Goal: Check status

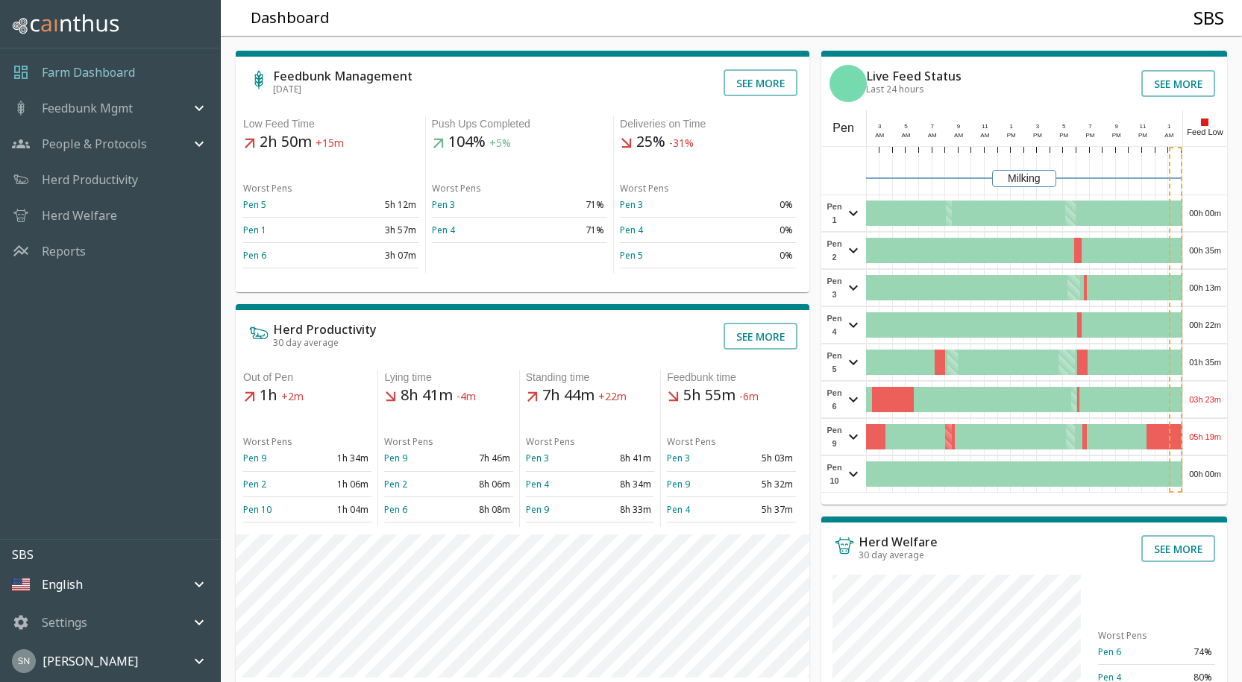
click at [1202, 208] on div "00h 00m" at bounding box center [1205, 213] width 44 height 36
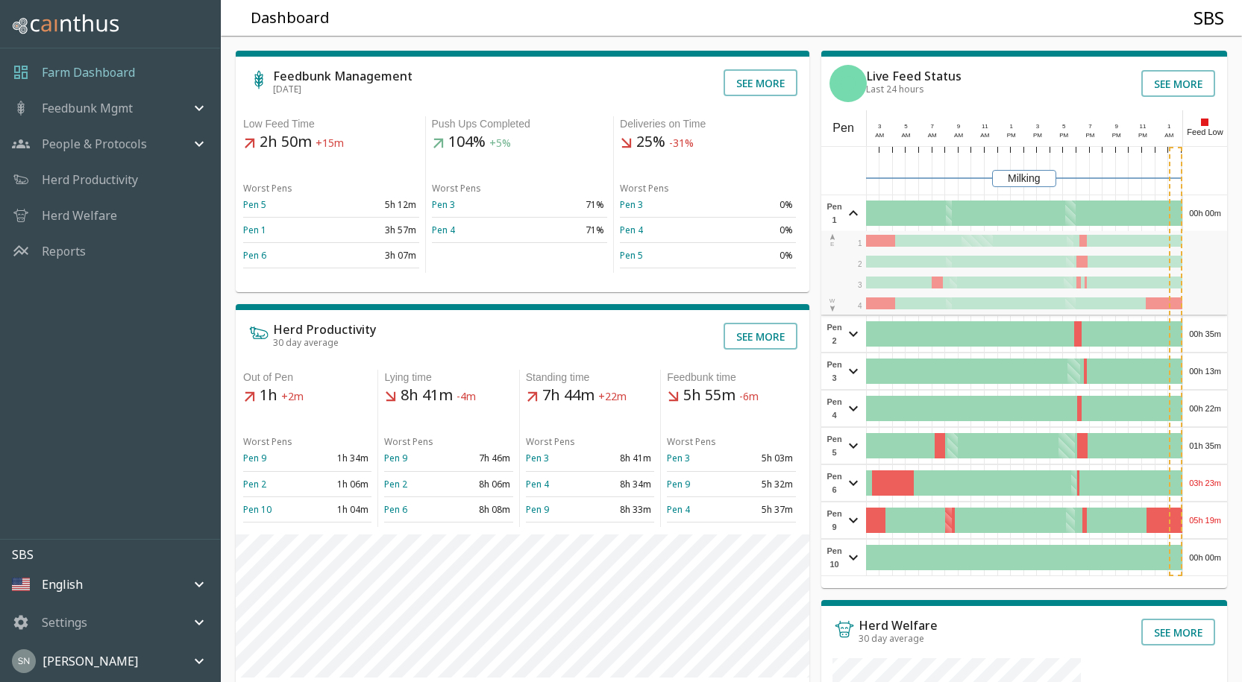
click at [1202, 208] on div "00h 00m" at bounding box center [1205, 213] width 44 height 36
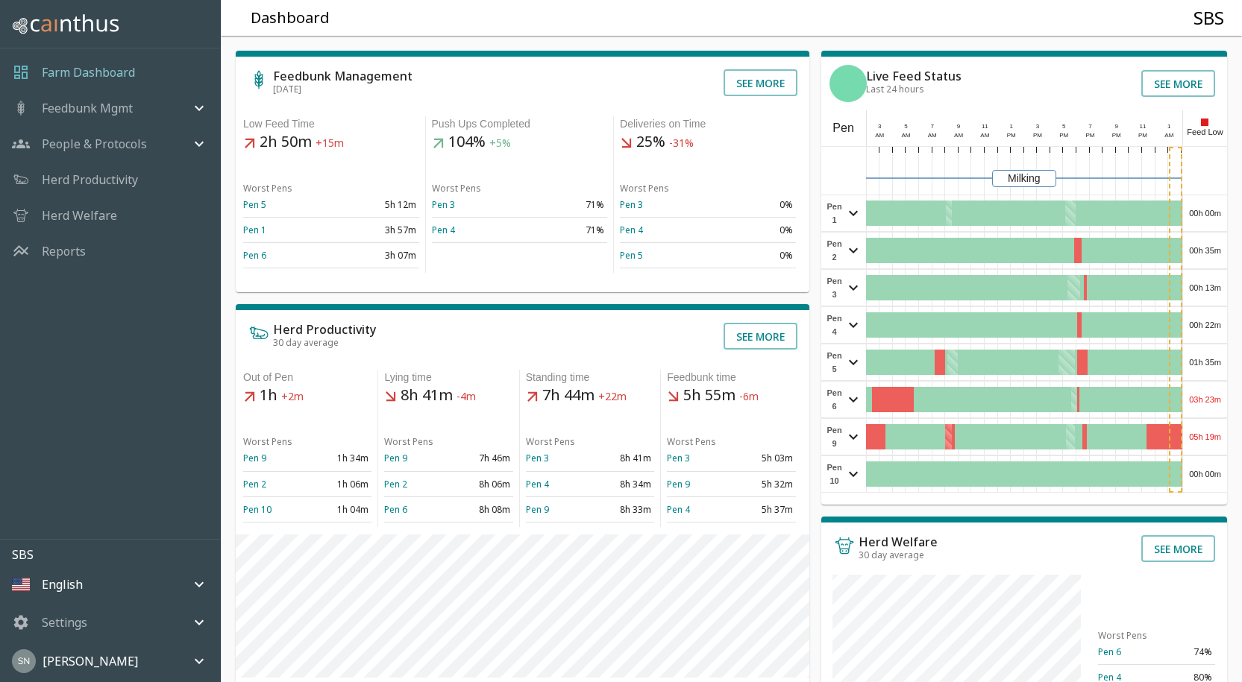
click at [1198, 242] on div "00h 35m" at bounding box center [1205, 251] width 44 height 36
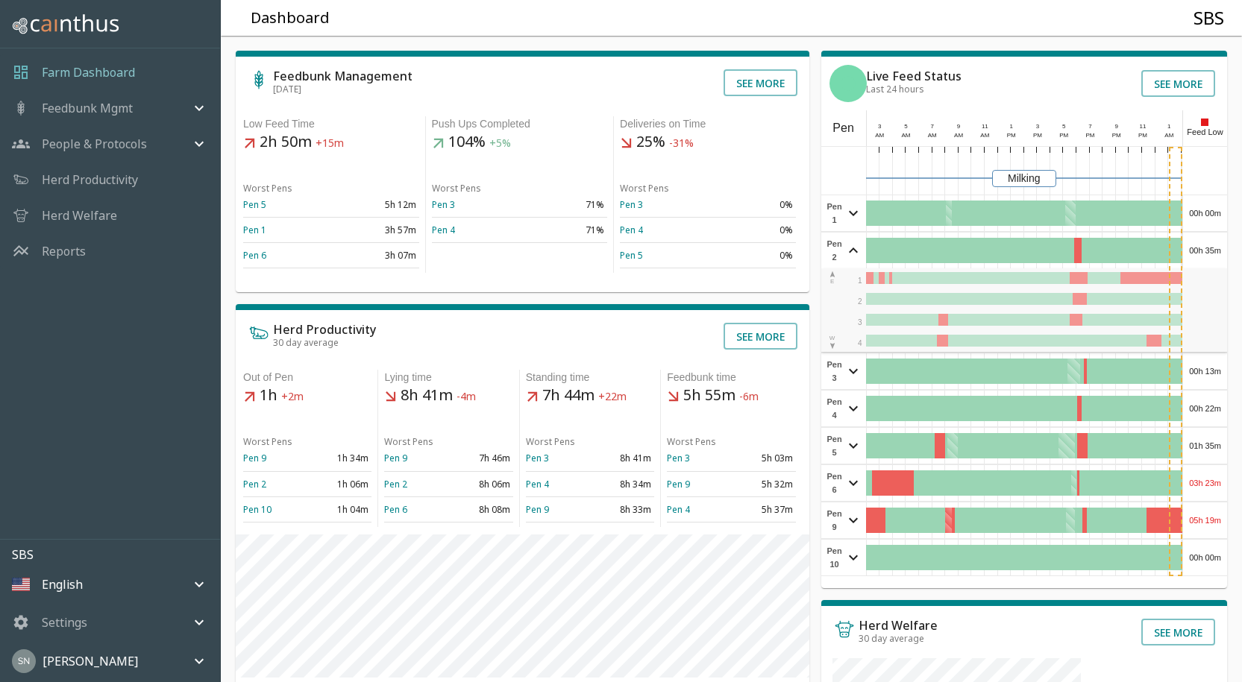
click at [1198, 242] on div "00h 35m" at bounding box center [1205, 251] width 44 height 36
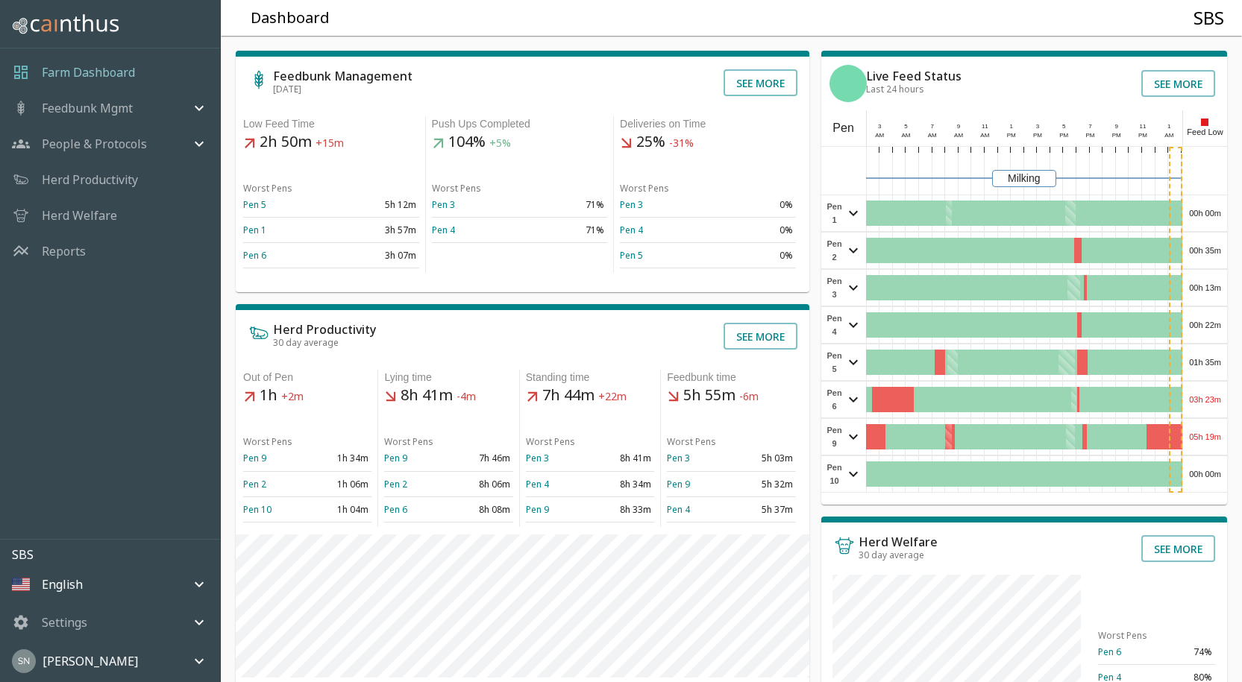
click at [1209, 295] on div "00h 13m" at bounding box center [1205, 288] width 44 height 36
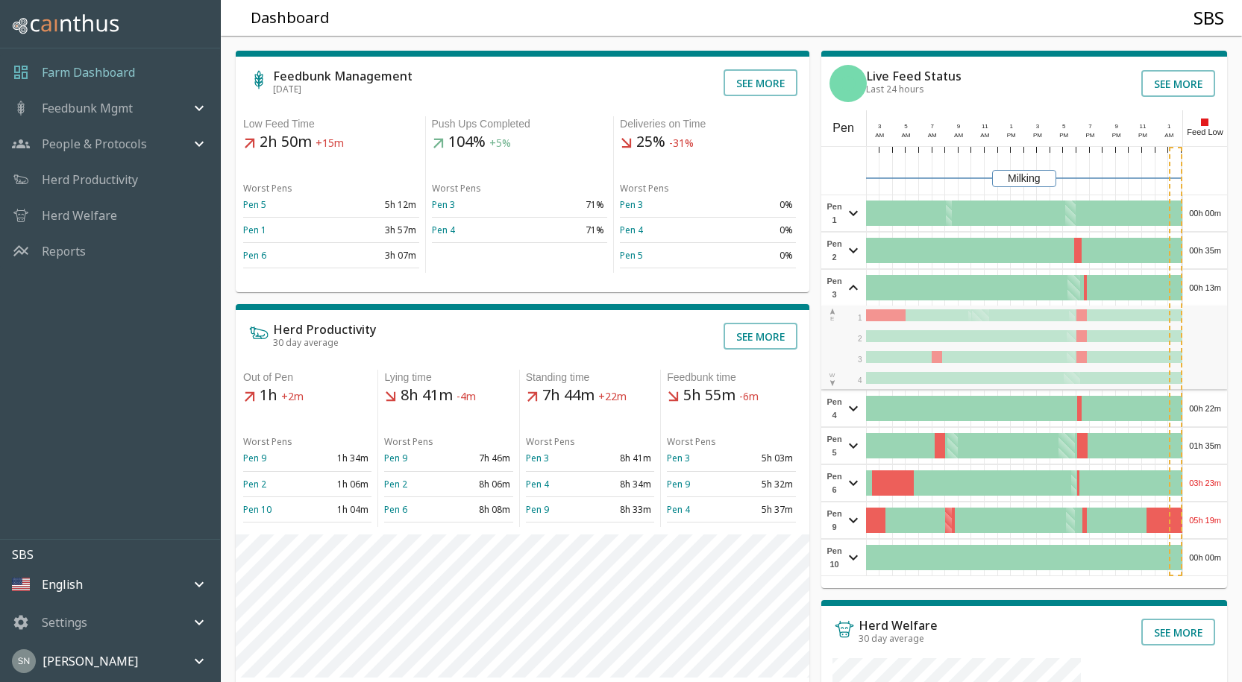
click at [1210, 295] on div "00h 13m" at bounding box center [1205, 288] width 44 height 36
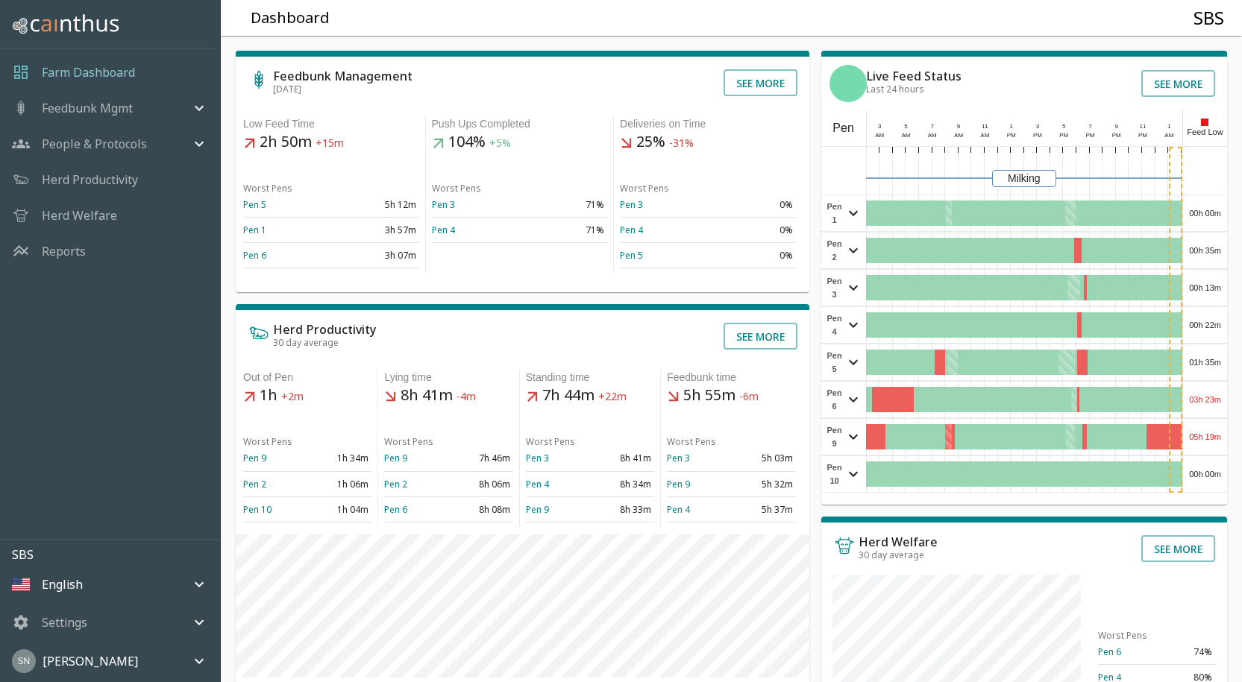
click at [1216, 324] on div "00h 22m" at bounding box center [1205, 325] width 44 height 36
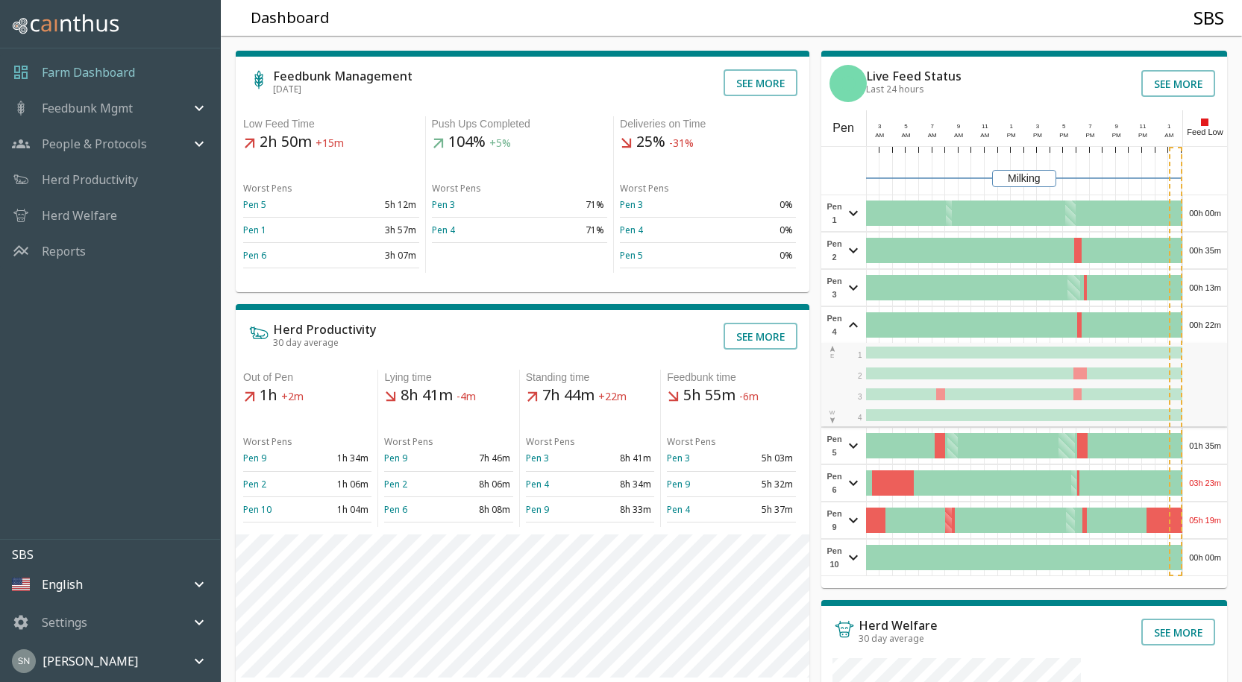
click at [1216, 324] on div "00h 22m" at bounding box center [1205, 325] width 44 height 36
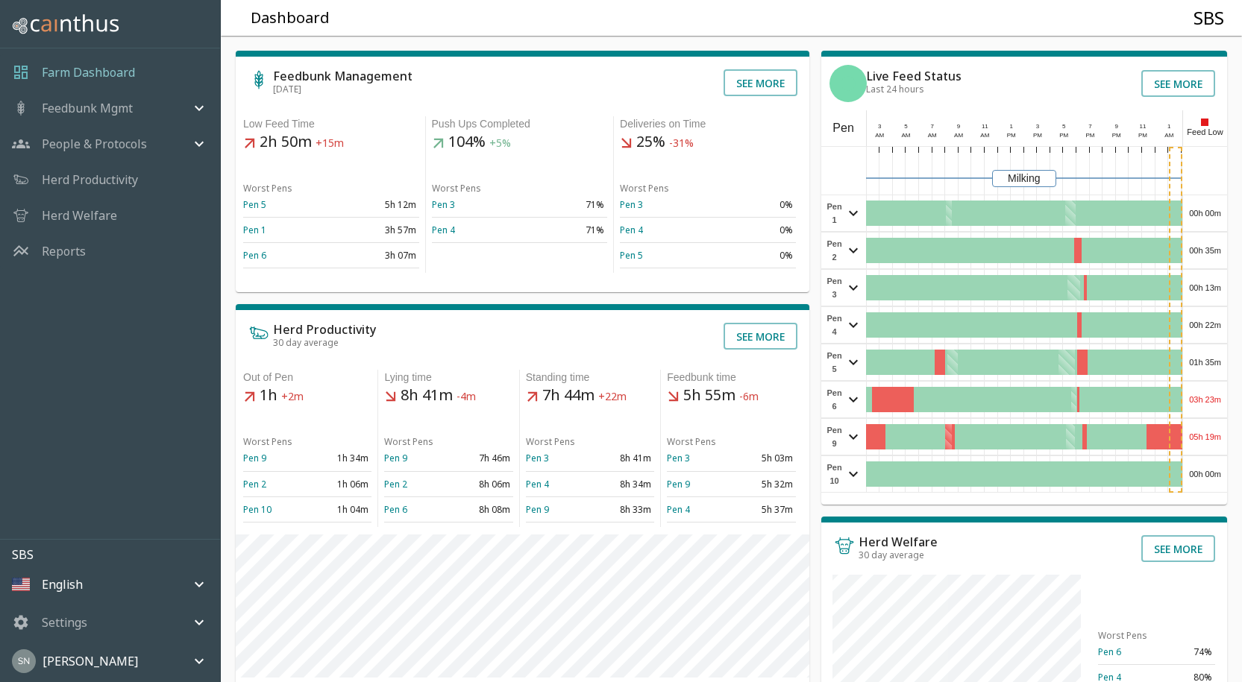
click at [1216, 353] on div "01h 35m" at bounding box center [1205, 363] width 44 height 36
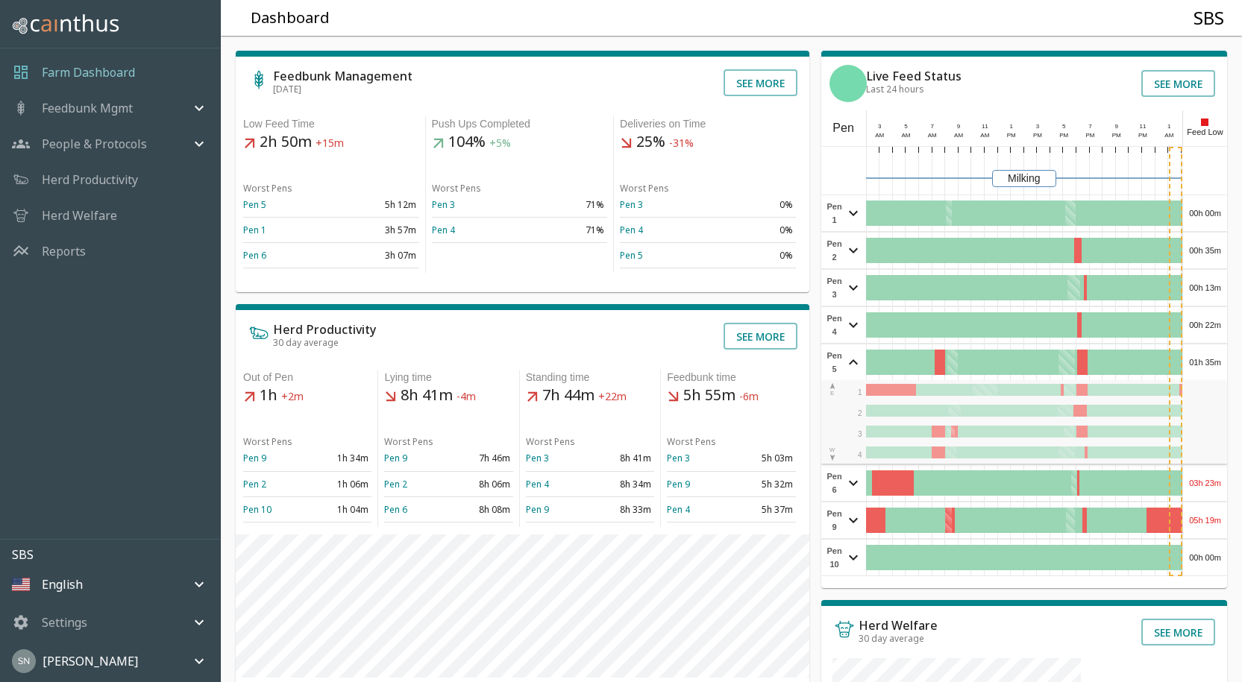
click at [1216, 352] on div "01h 35m" at bounding box center [1205, 363] width 44 height 36
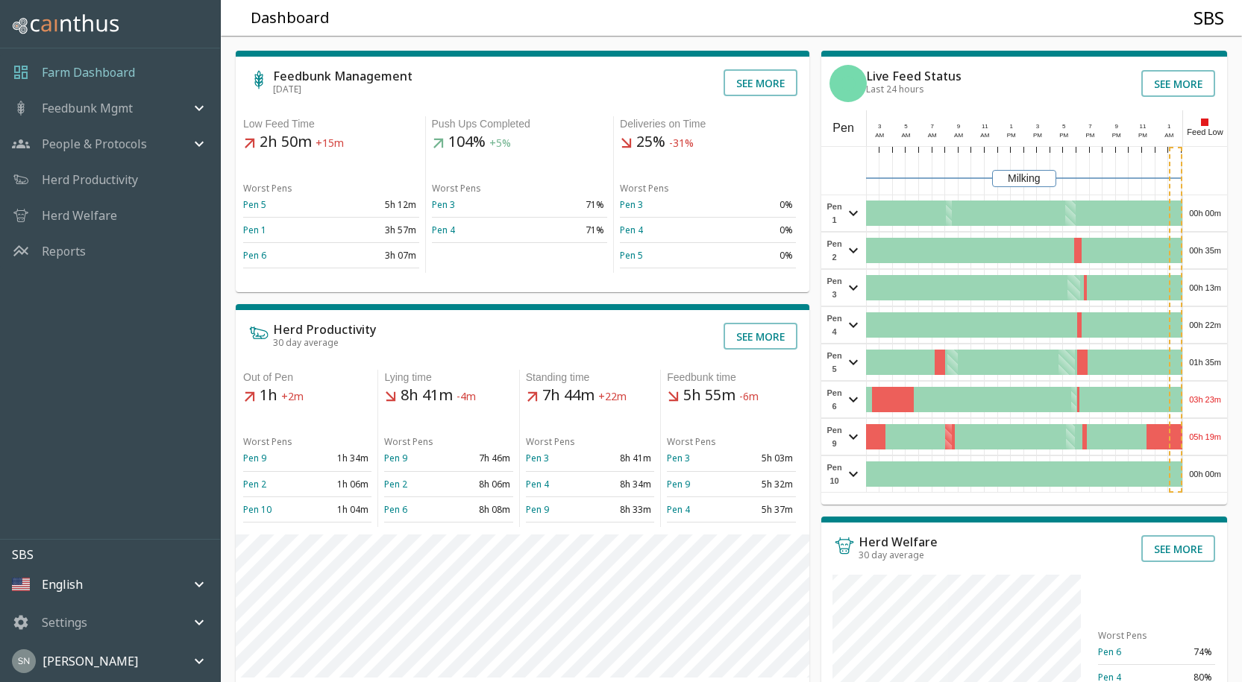
click at [1214, 401] on div "03h 23m" at bounding box center [1205, 400] width 44 height 36
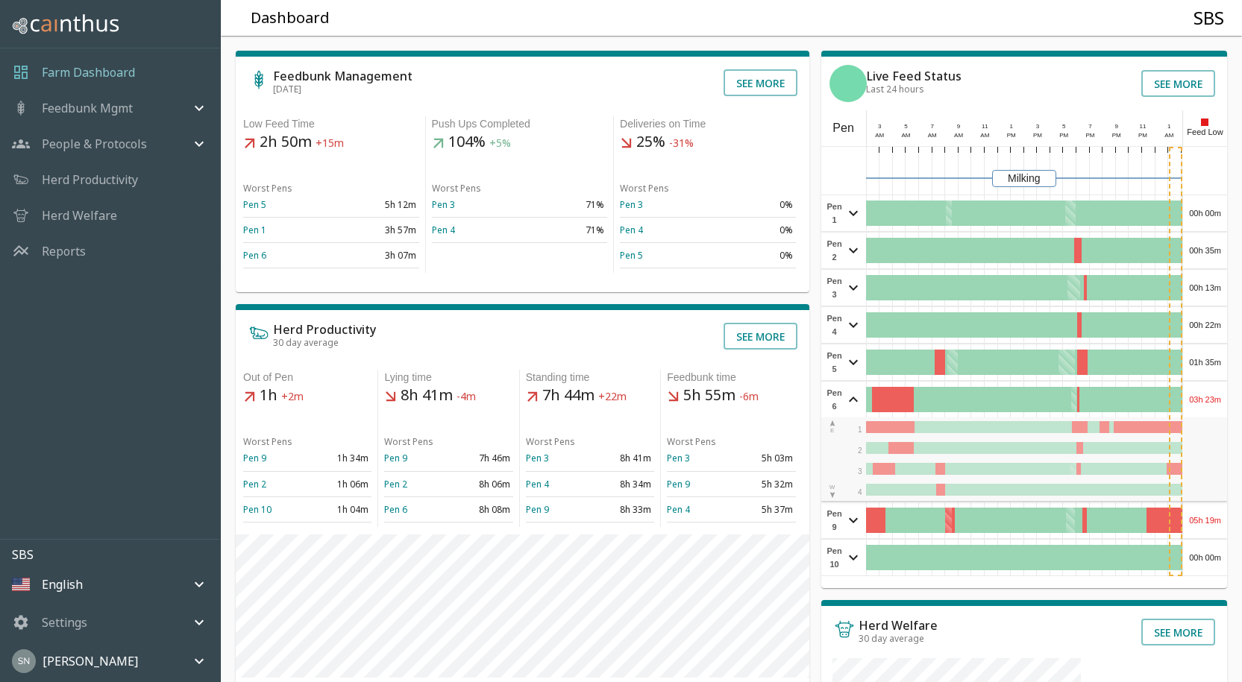
click at [1219, 397] on div "03h 23m" at bounding box center [1205, 400] width 44 height 36
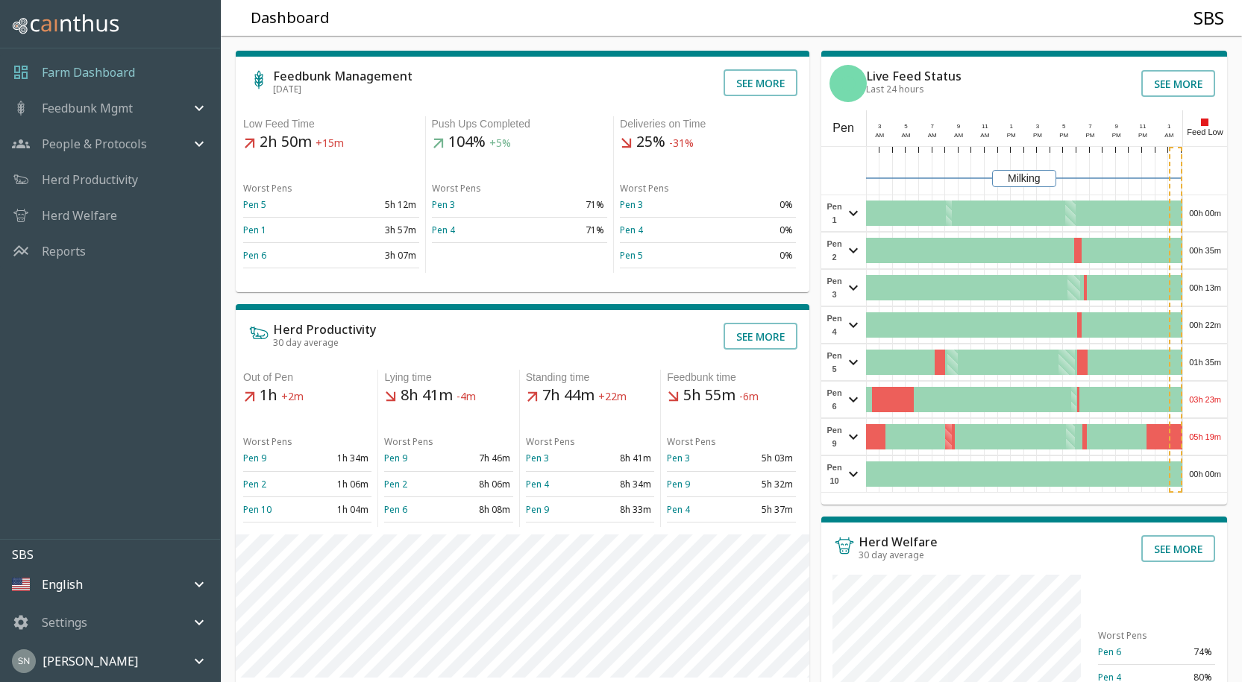
click at [1201, 431] on div "05h 19m" at bounding box center [1205, 437] width 44 height 36
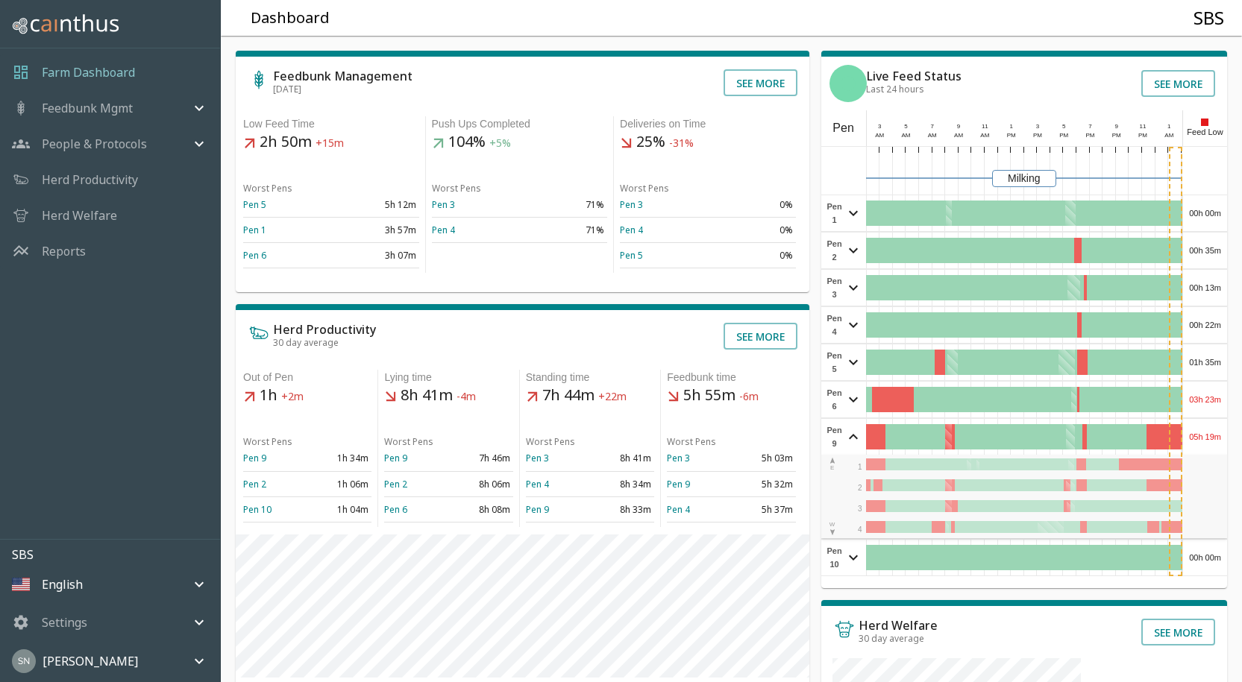
click at [1204, 430] on div "05h 19m" at bounding box center [1205, 437] width 44 height 36
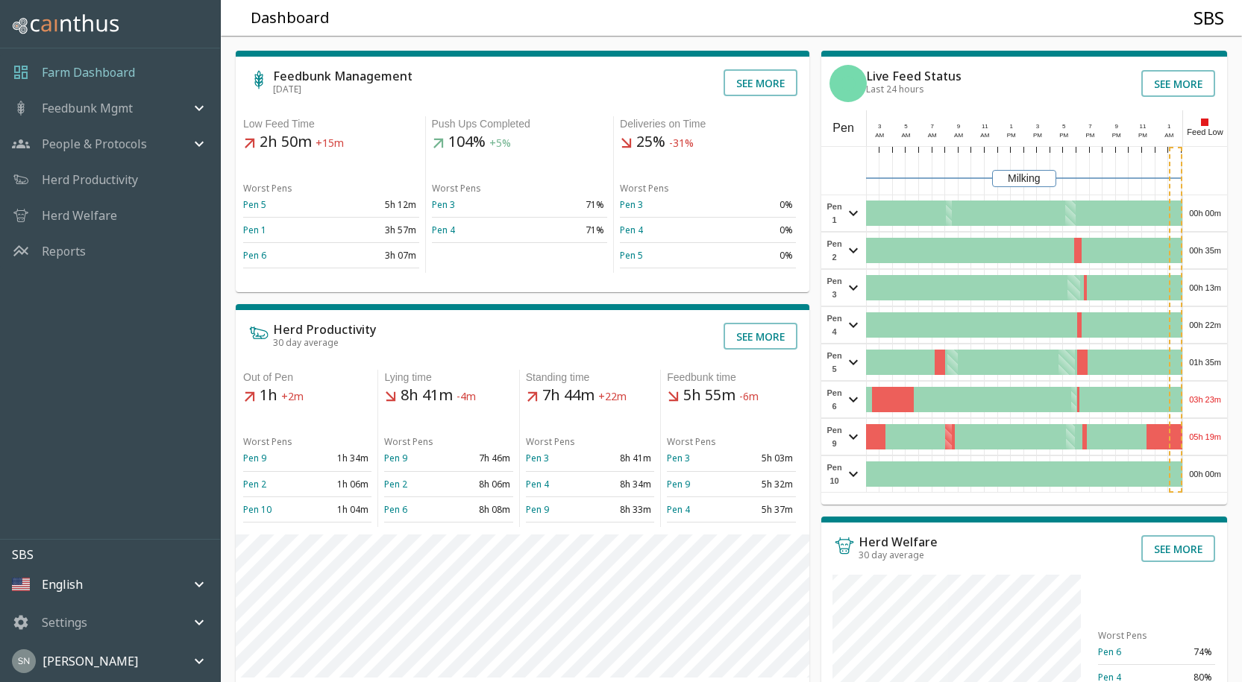
click at [1204, 469] on div "00h 00m" at bounding box center [1205, 474] width 44 height 36
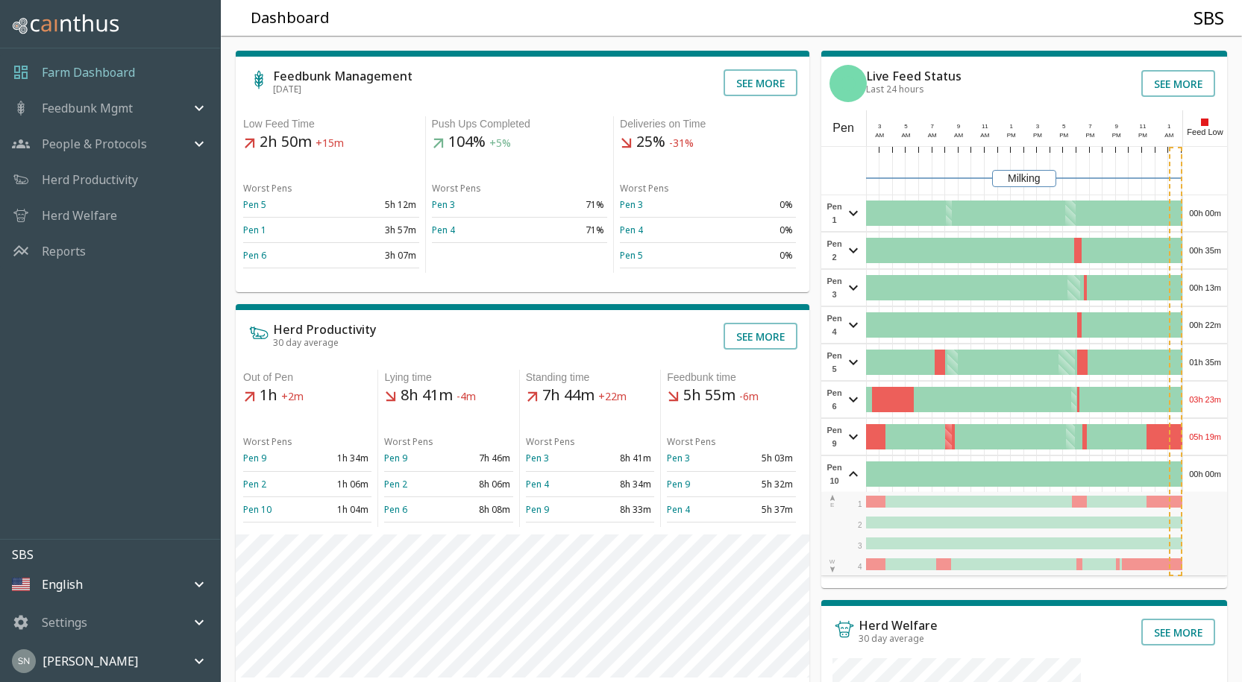
click at [1204, 469] on div "00h 00m" at bounding box center [1205, 474] width 44 height 36
